Goal: Transaction & Acquisition: Book appointment/travel/reservation

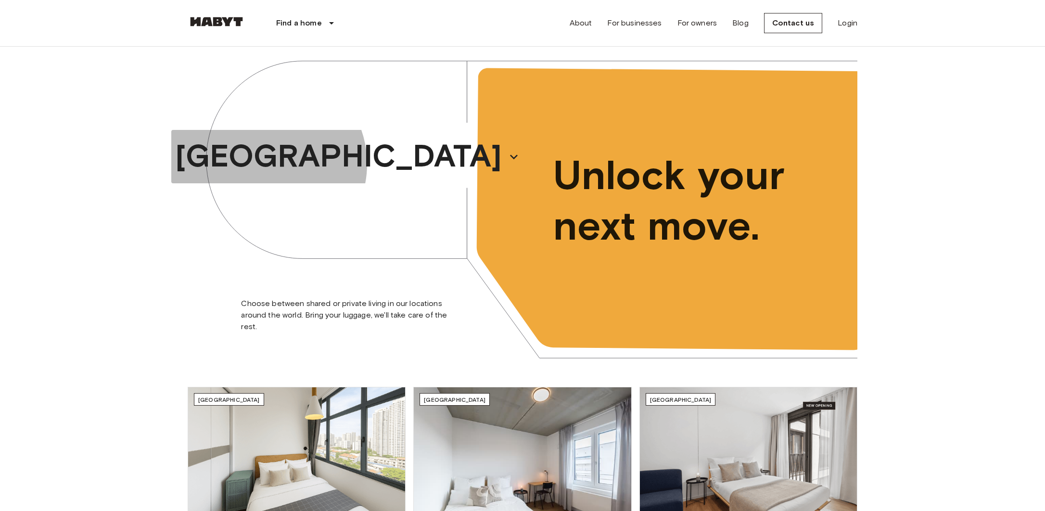
click at [362, 164] on font "[GEOGRAPHIC_DATA]" at bounding box center [338, 156] width 327 height 38
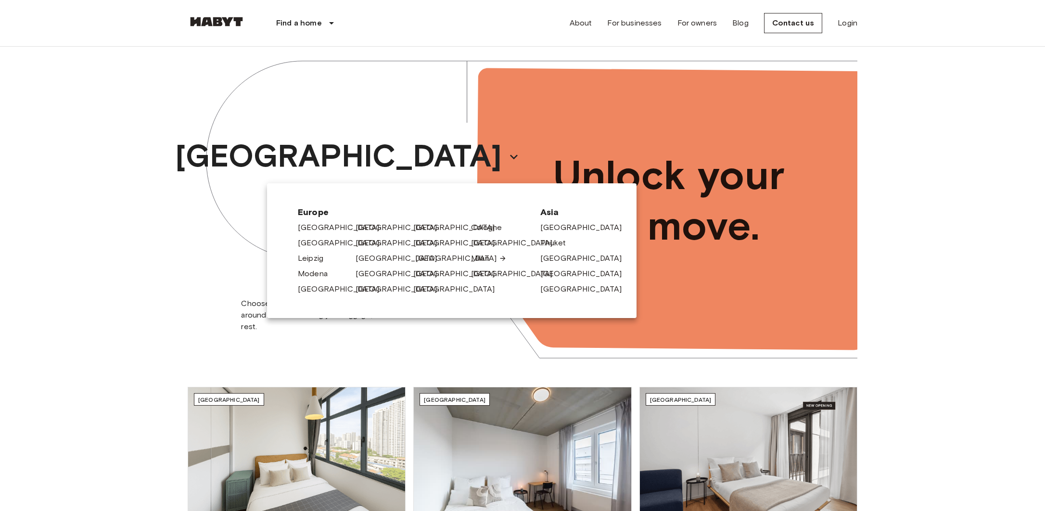
click at [435, 257] on font "[GEOGRAPHIC_DATA]" at bounding box center [456, 258] width 82 height 9
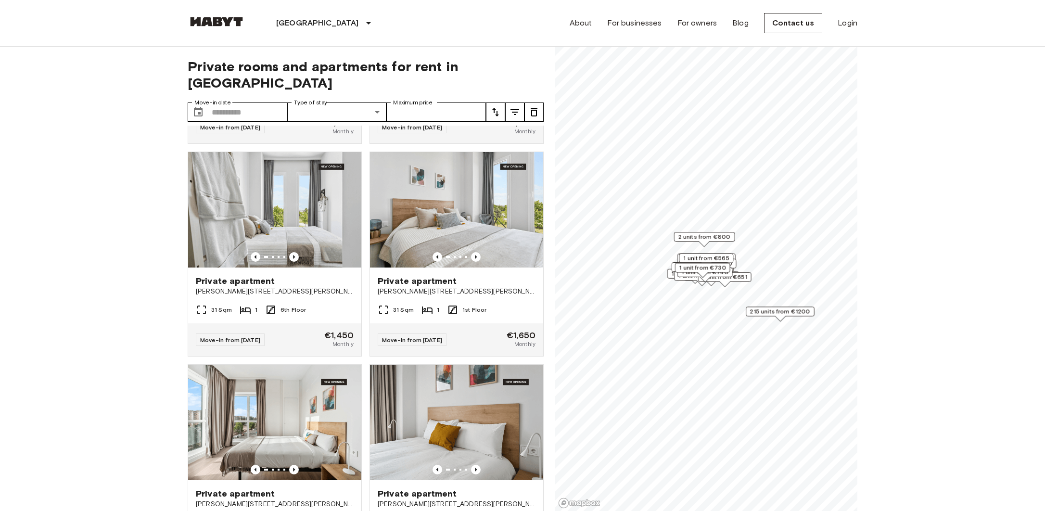
scroll to position [404, 0]
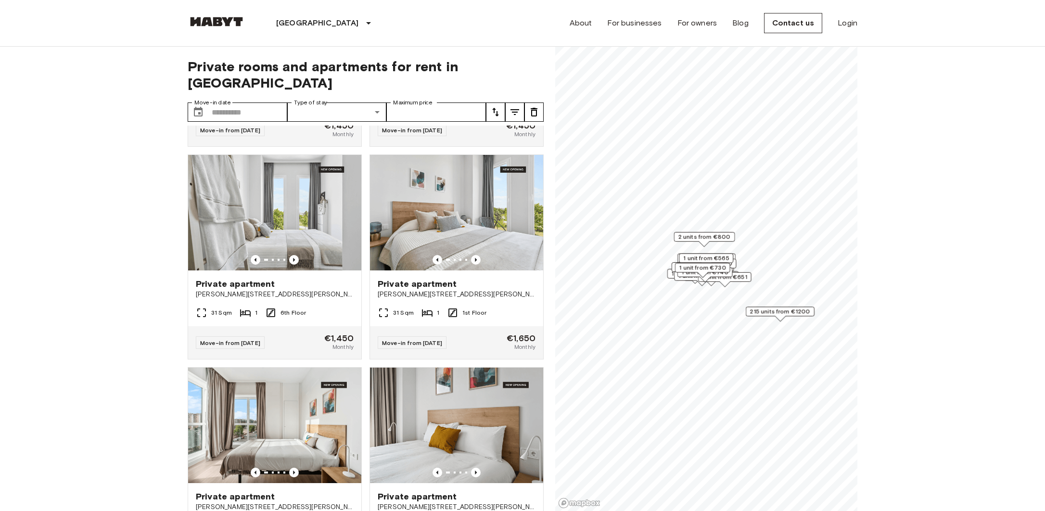
click at [448, 193] on img at bounding box center [456, 213] width 173 height 116
